Goal: Task Accomplishment & Management: Manage account settings

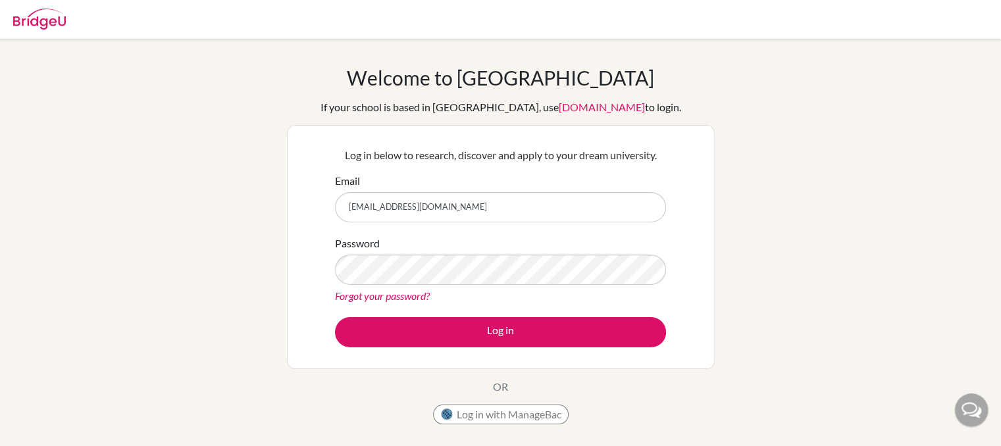
type input "domiszoke007@gmail.com"
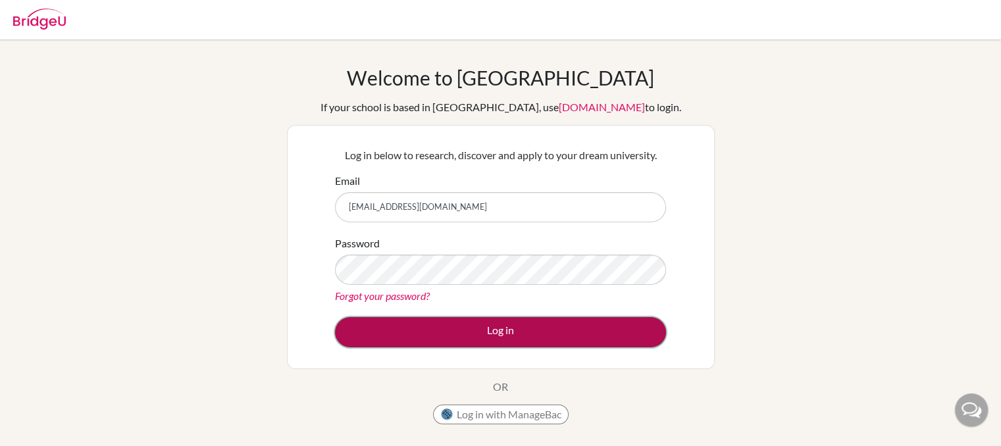
click at [524, 335] on button "Log in" at bounding box center [500, 332] width 331 height 30
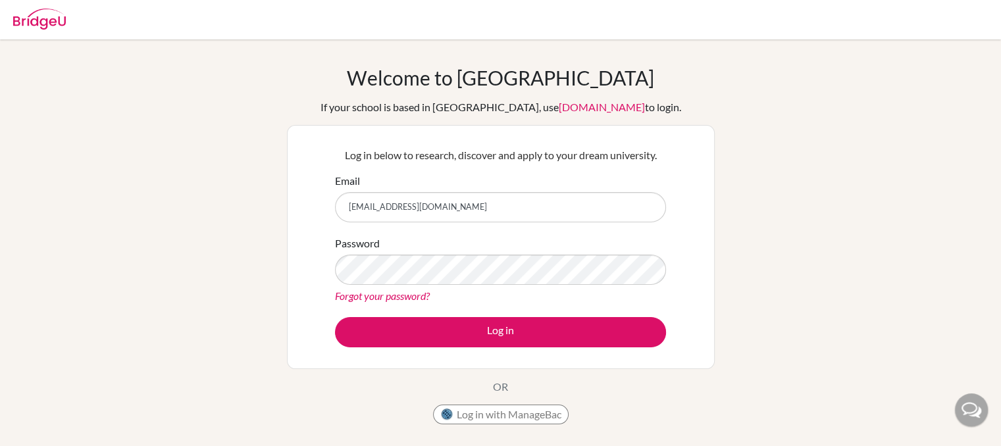
type input "domiszoke007@gmail.com"
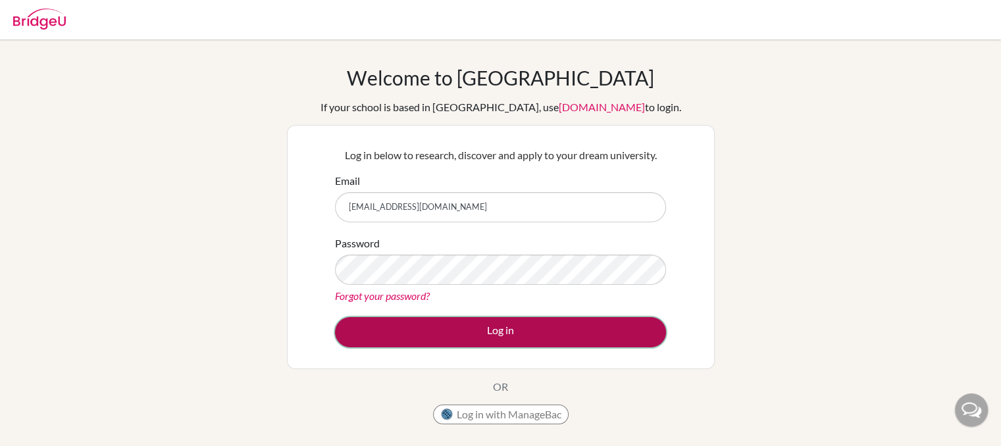
click at [526, 339] on button "Log in" at bounding box center [500, 332] width 331 height 30
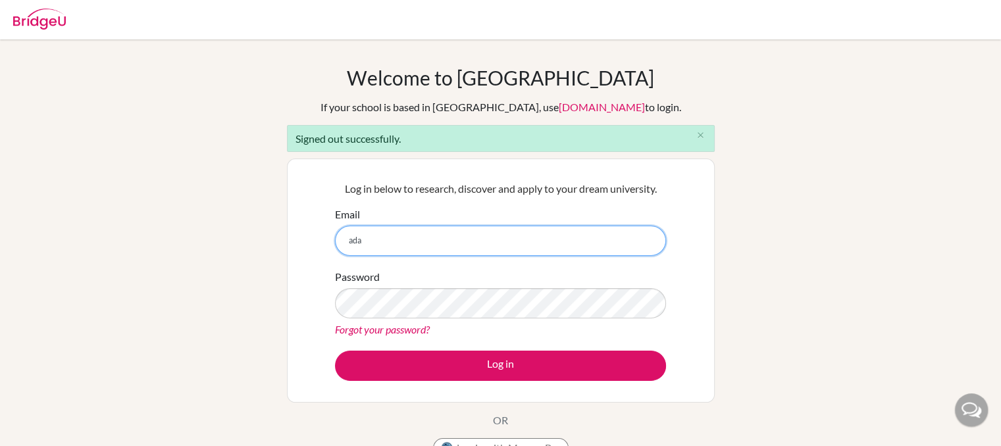
type input "adamszoke007@gmail.com"
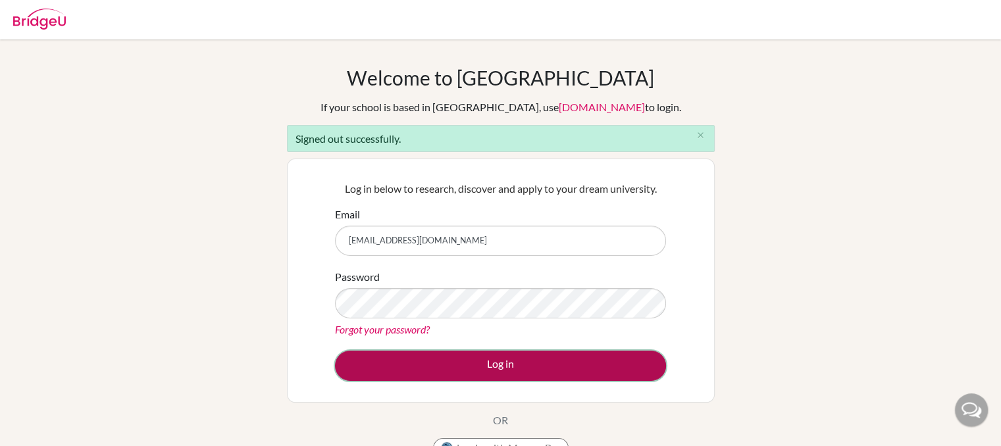
click at [459, 368] on button "Log in" at bounding box center [500, 366] width 331 height 30
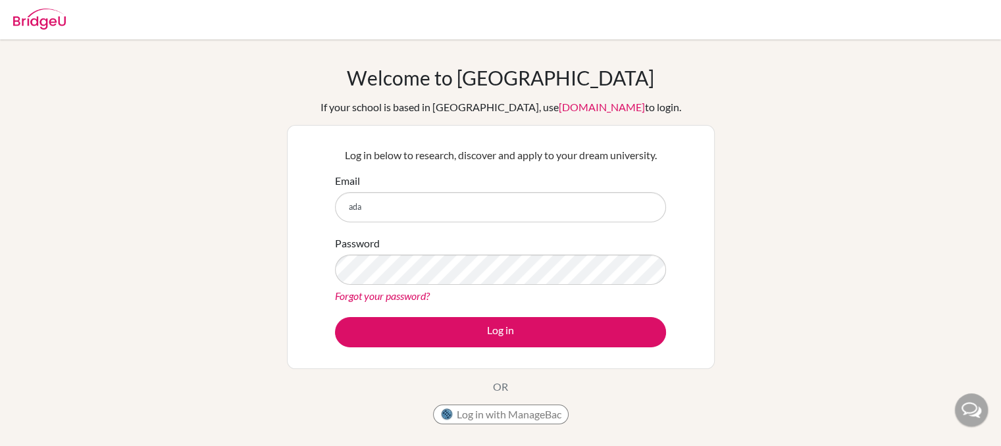
type input "[EMAIL_ADDRESS][DOMAIN_NAME]"
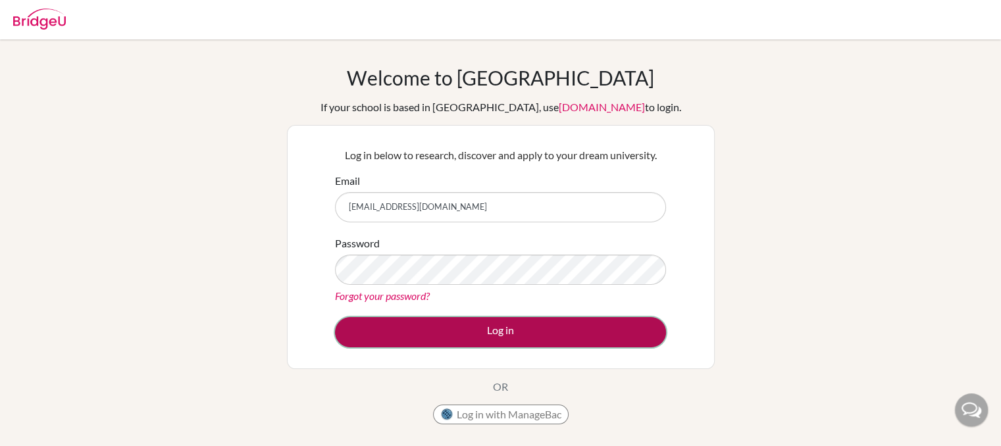
click at [476, 331] on button "Log in" at bounding box center [500, 332] width 331 height 30
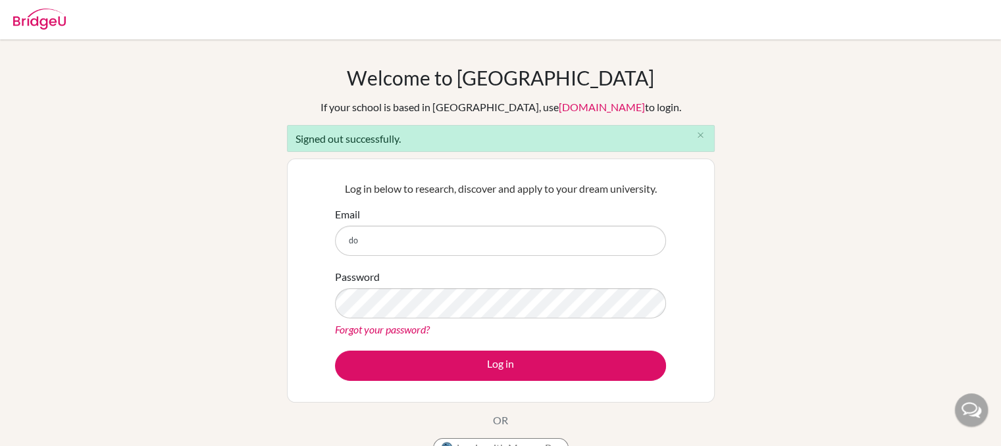
type input "[EMAIL_ADDRESS][DOMAIN_NAME]"
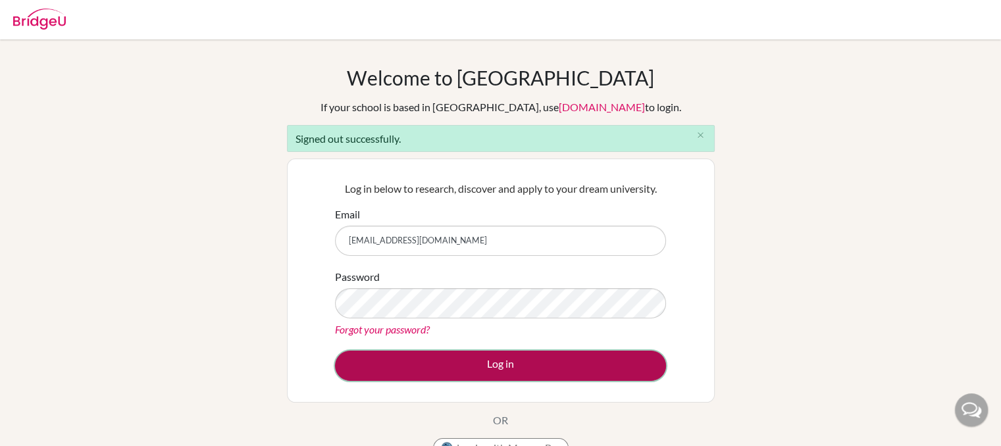
click at [487, 353] on button "Log in" at bounding box center [500, 366] width 331 height 30
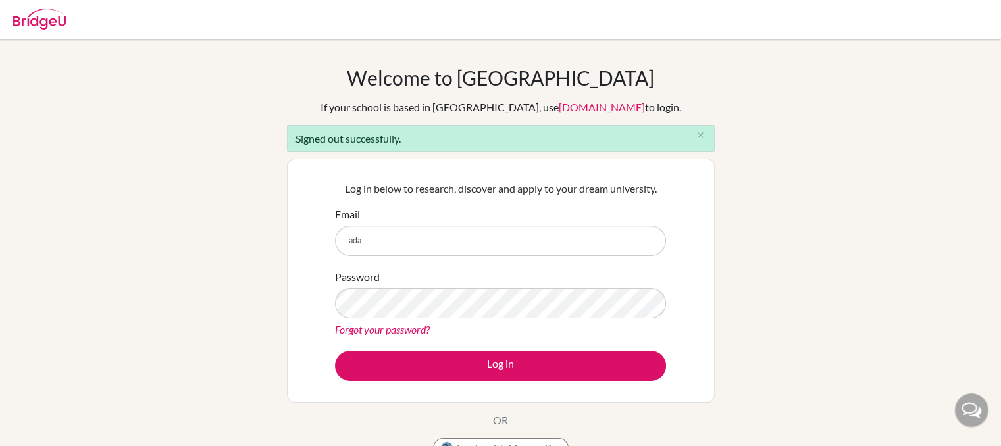
type input "adamszoke007@gmail.com"
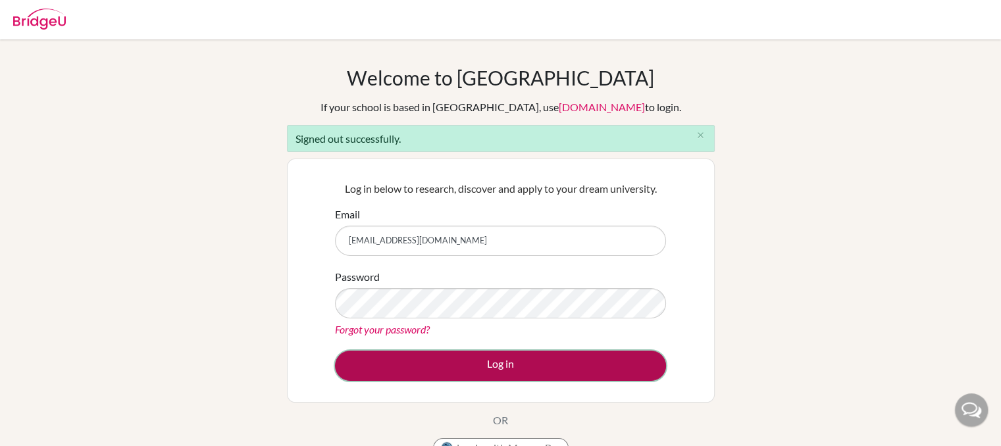
click at [484, 364] on button "Log in" at bounding box center [500, 366] width 331 height 30
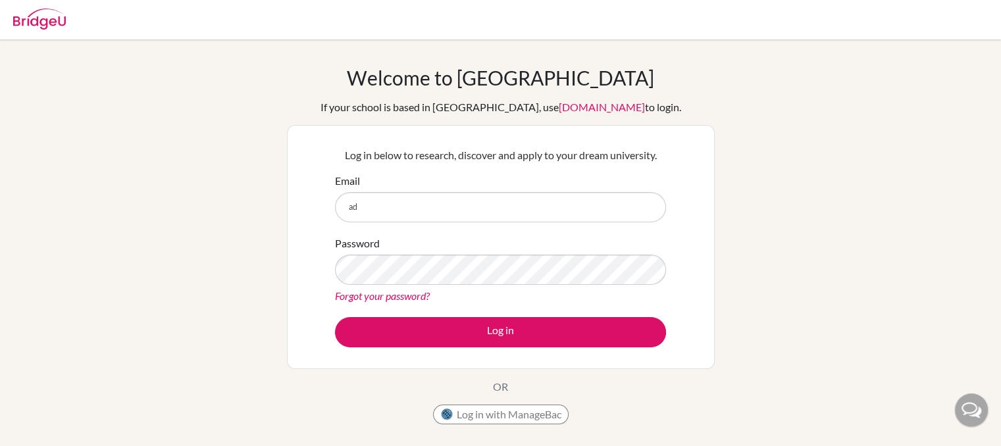
type input "[EMAIL_ADDRESS][DOMAIN_NAME]"
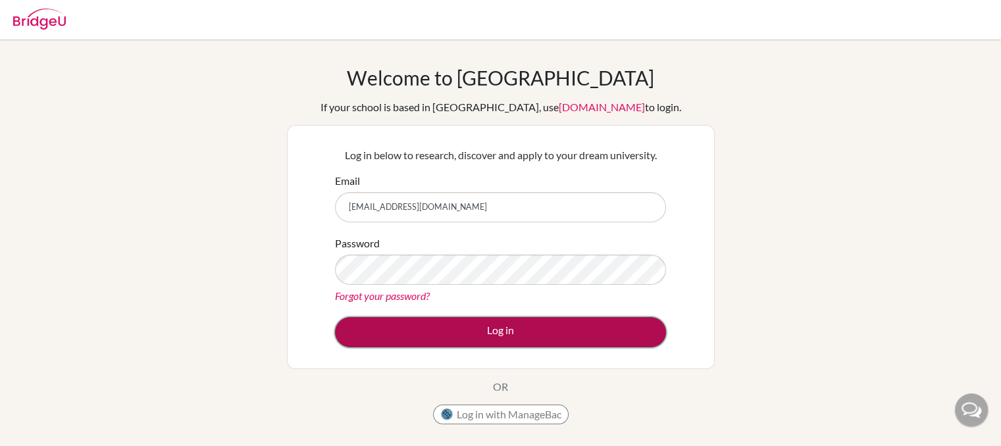
click at [484, 327] on button "Log in" at bounding box center [500, 332] width 331 height 30
